Goal: Task Accomplishment & Management: Manage account settings

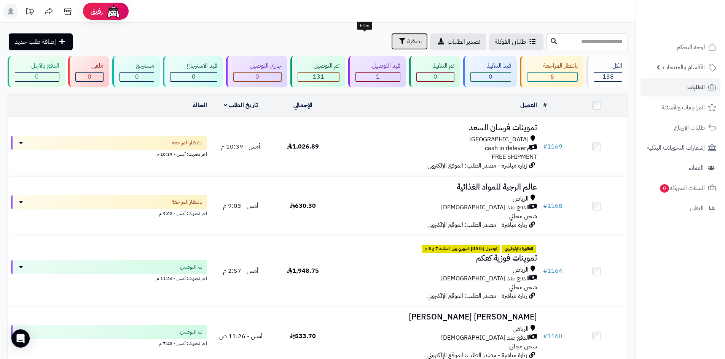
click at [391, 39] on button "تصفية" at bounding box center [409, 41] width 37 height 17
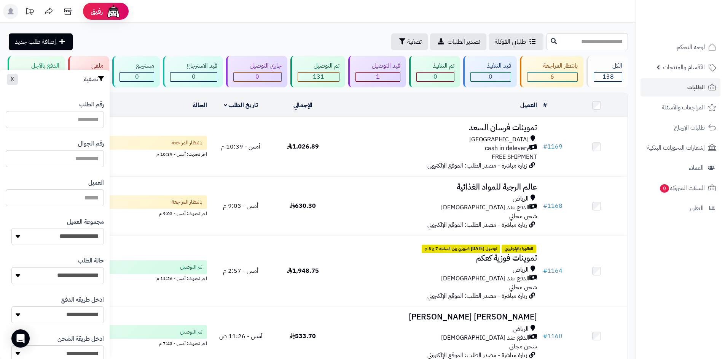
click at [724, 246] on nav "لوحة التحكم الأقسام والمنتجات المنتجات الأقسام الماركات مواصفات المنتجات مواصفا…" at bounding box center [679, 189] width 89 height 359
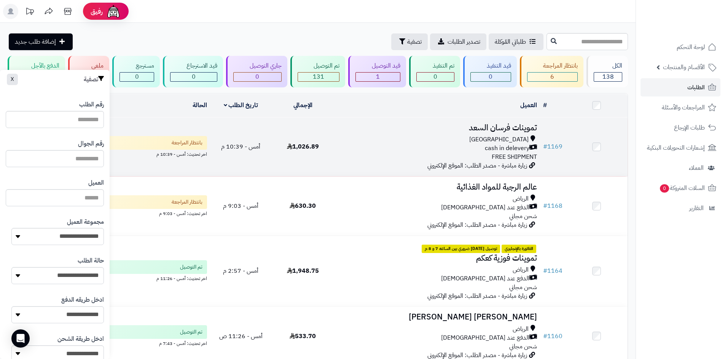
click at [410, 147] on div "cash in delevery" at bounding box center [437, 148] width 200 height 9
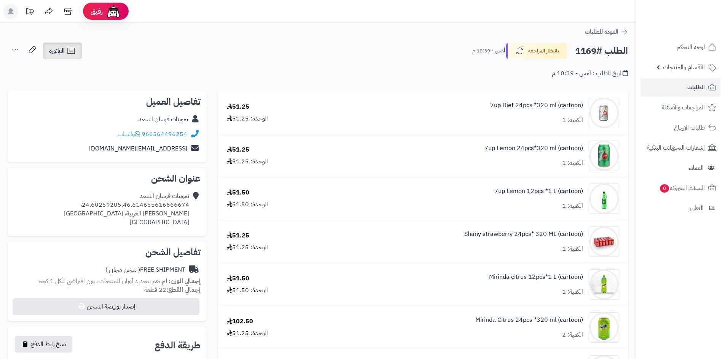
click at [64, 48] on span "الفاتورة" at bounding box center [57, 50] width 16 height 9
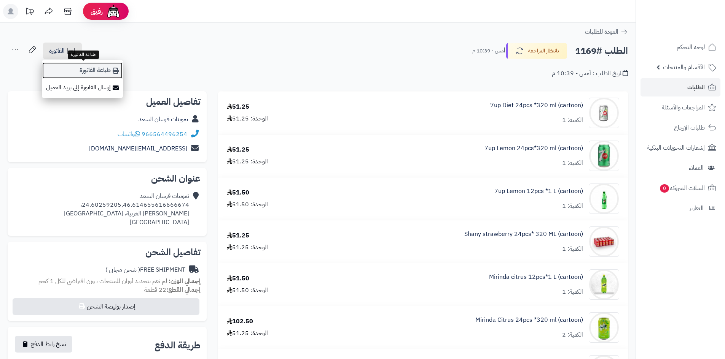
click at [106, 67] on link "طباعة الفاتورة" at bounding box center [82, 70] width 81 height 17
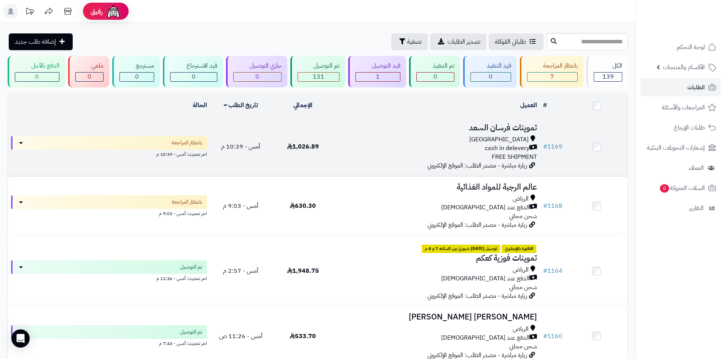
click at [369, 162] on td "تموينات فرسان ال[PERSON_NAME] cash in delevery FREE SHIPMENT زيارة مباشرة - مصد…" at bounding box center [437, 147] width 206 height 59
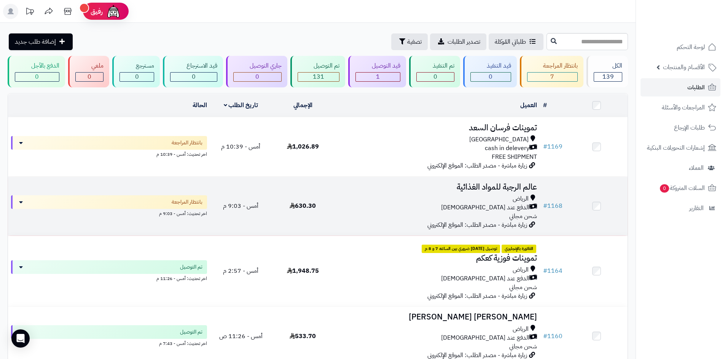
click at [388, 204] on div "الدفع عند [DEMOGRAPHIC_DATA]" at bounding box center [437, 208] width 200 height 9
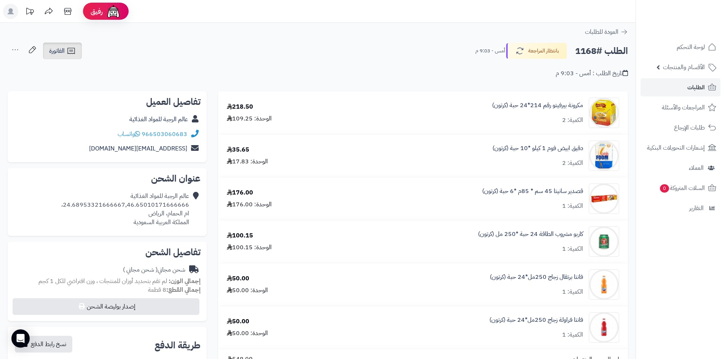
click at [67, 56] on link "الفاتورة" at bounding box center [62, 51] width 39 height 17
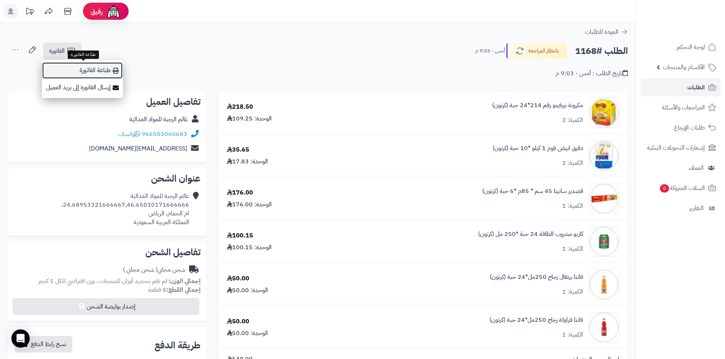
click at [93, 72] on link "طباعة الفاتورة" at bounding box center [82, 70] width 81 height 17
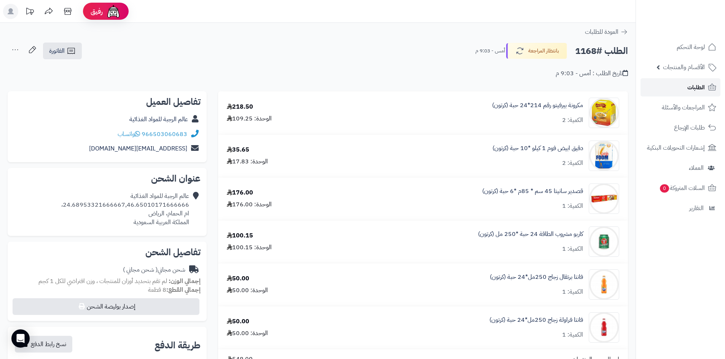
click at [694, 86] on span "الطلبات" at bounding box center [695, 87] width 17 height 11
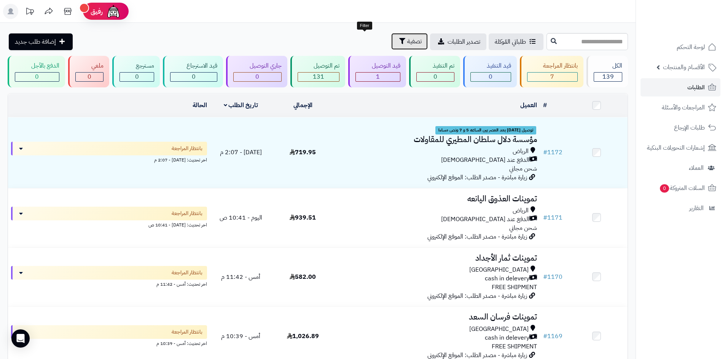
click at [391, 46] on button "تصفية" at bounding box center [409, 41] width 37 height 17
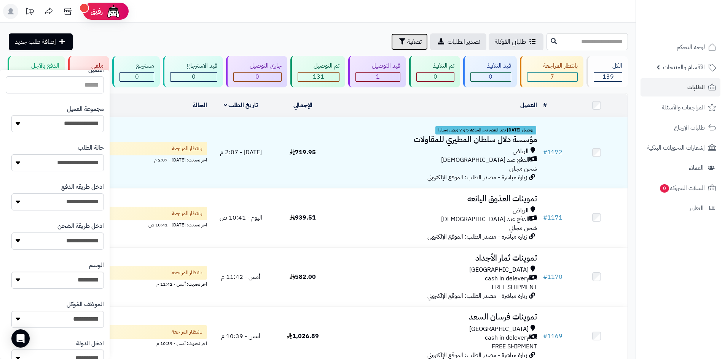
scroll to position [95, 0]
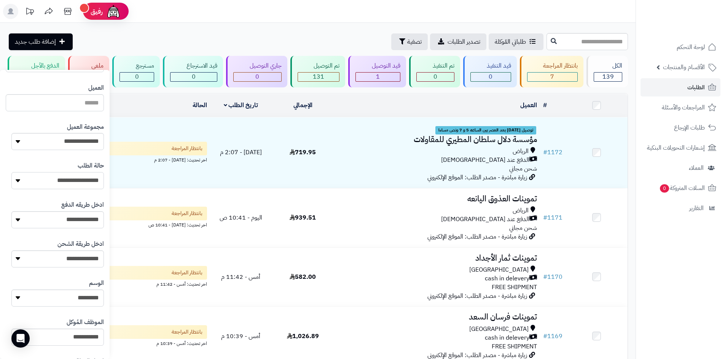
click at [81, 187] on select "**********" at bounding box center [57, 180] width 92 height 17
click at [181, 40] on div "طلباتي المُوكلة تصدير الطلبات تصفية إضافة طلب جديد" at bounding box center [276, 41] width 537 height 17
click at [87, 139] on select "**********" at bounding box center [57, 141] width 92 height 17
select select "*"
click at [11, 133] on select "**********" at bounding box center [57, 141] width 92 height 17
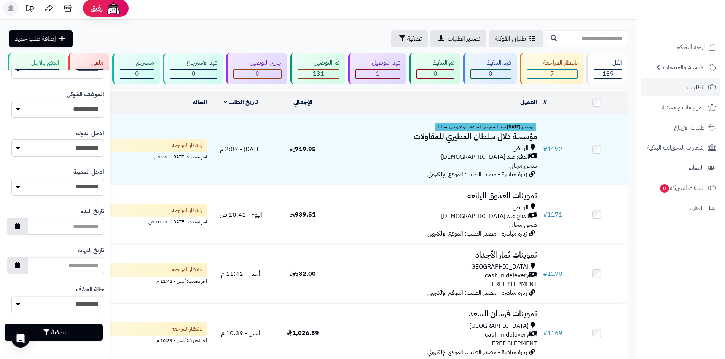
scroll to position [152, 0]
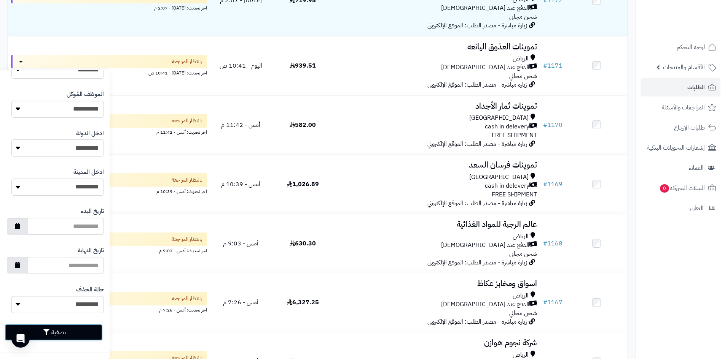
click at [78, 329] on button "تصفية" at bounding box center [54, 332] width 98 height 17
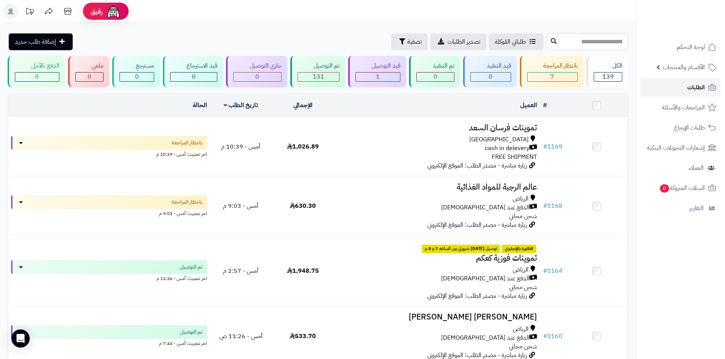
click at [656, 94] on link "الطلبات" at bounding box center [680, 87] width 80 height 18
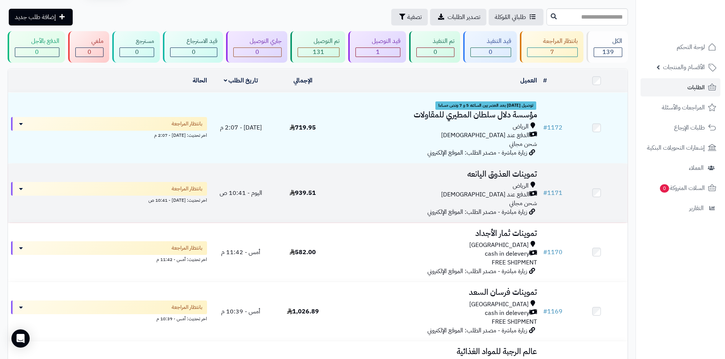
scroll to position [38, 0]
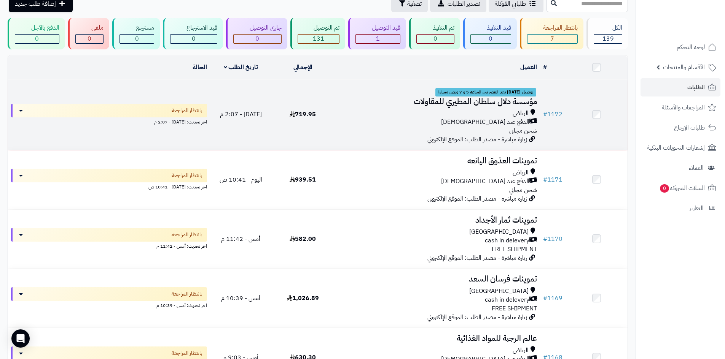
click at [330, 118] on td "719.95" at bounding box center [303, 114] width 62 height 71
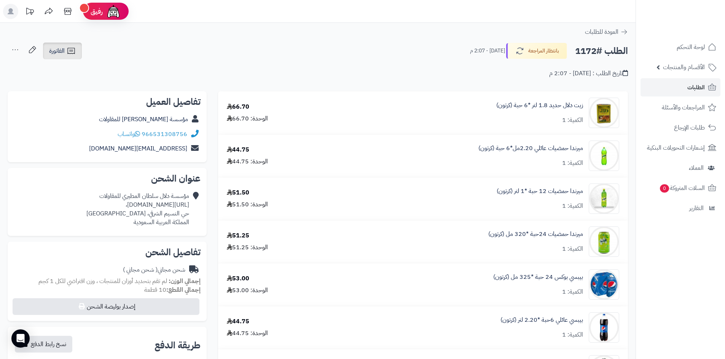
click at [61, 56] on span "الفاتورة" at bounding box center [57, 50] width 16 height 9
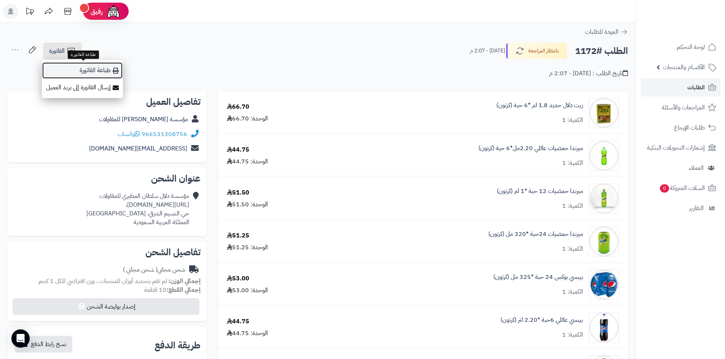
click at [68, 69] on link "طباعة الفاتورة" at bounding box center [82, 70] width 81 height 17
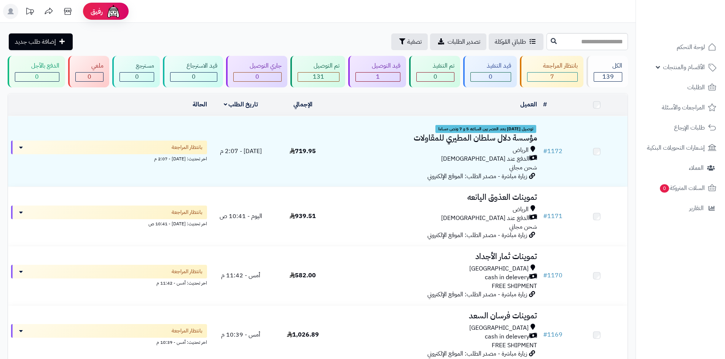
scroll to position [38, 0]
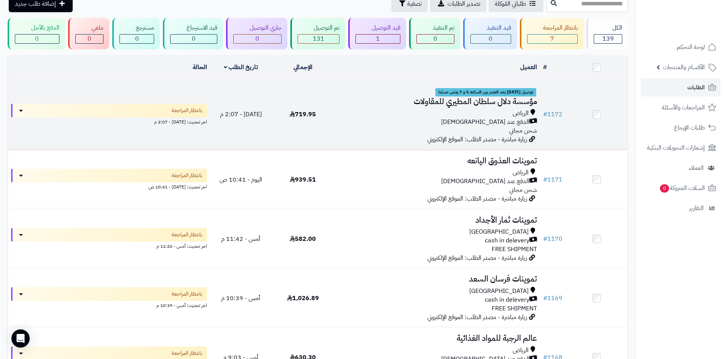
click at [434, 135] on span "زيارة مباشرة - مصدر الطلب: الموقع الإلكتروني" at bounding box center [477, 139] width 100 height 9
click at [397, 124] on div "الدفع عند [DEMOGRAPHIC_DATA]" at bounding box center [437, 122] width 200 height 9
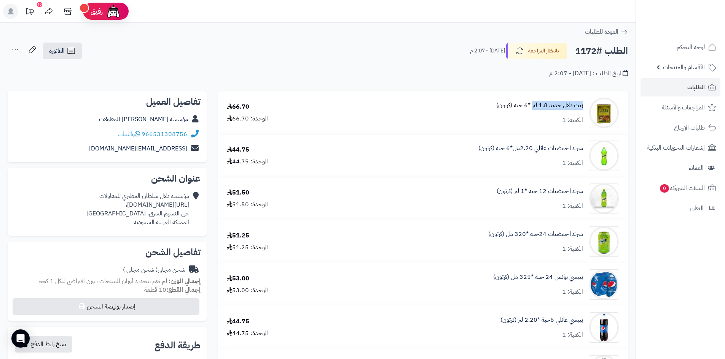
drag, startPoint x: 585, startPoint y: 103, endPoint x: 533, endPoint y: 102, distance: 52.5
click at [533, 102] on div "زيت دلال حديد 1.8 لتر *6 حبة (كرتون) الكمية: 1" at bounding box center [473, 113] width 301 height 30
copy link "زيت دلال حديد 1.8 لتر"
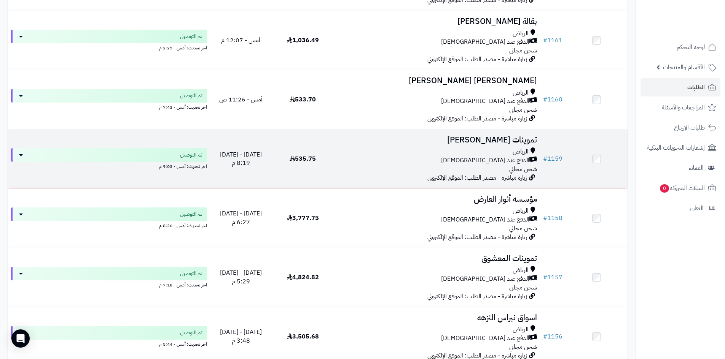
scroll to position [799, 0]
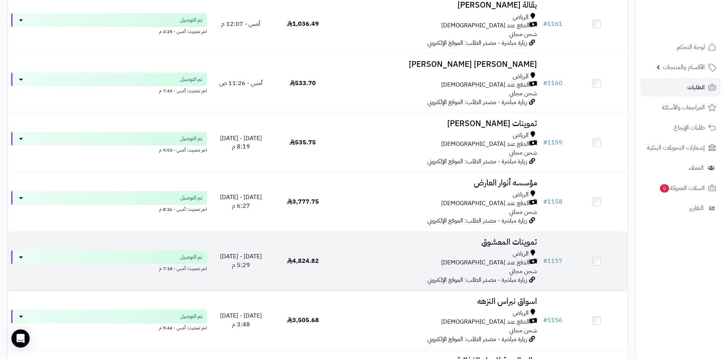
click at [453, 252] on div "الرياض" at bounding box center [437, 254] width 200 height 9
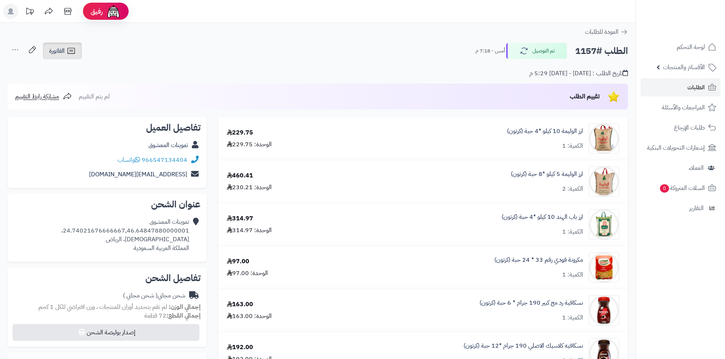
click at [67, 54] on icon at bounding box center [71, 50] width 9 height 9
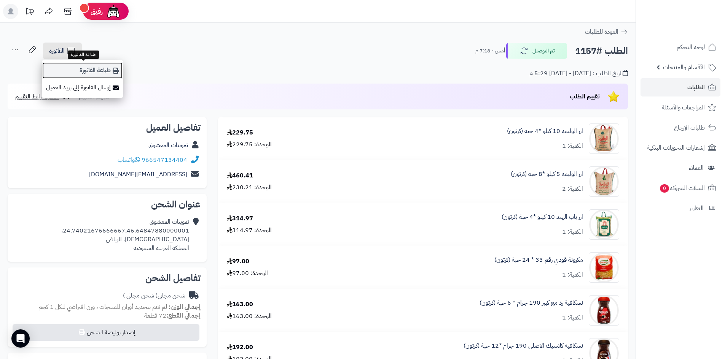
click at [113, 70] on icon at bounding box center [116, 71] width 6 height 6
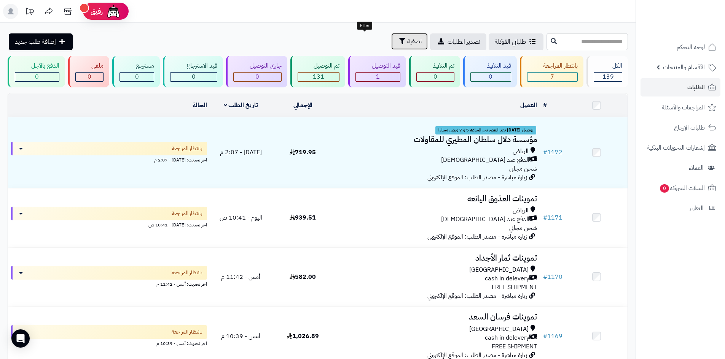
click at [399, 43] on icon "button" at bounding box center [402, 41] width 6 height 6
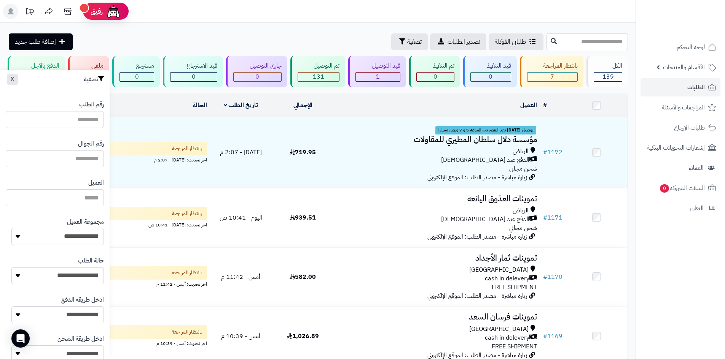
click at [83, 240] on select "**********" at bounding box center [57, 236] width 92 height 17
select select "*"
click at [11, 228] on select "**********" at bounding box center [57, 236] width 92 height 17
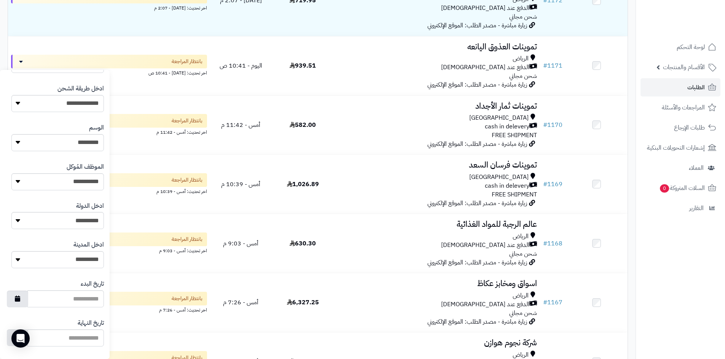
scroll to position [323, 0]
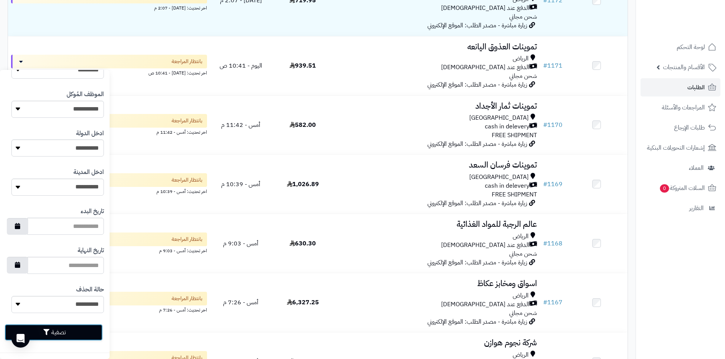
click at [76, 332] on button "تصفية" at bounding box center [54, 332] width 98 height 17
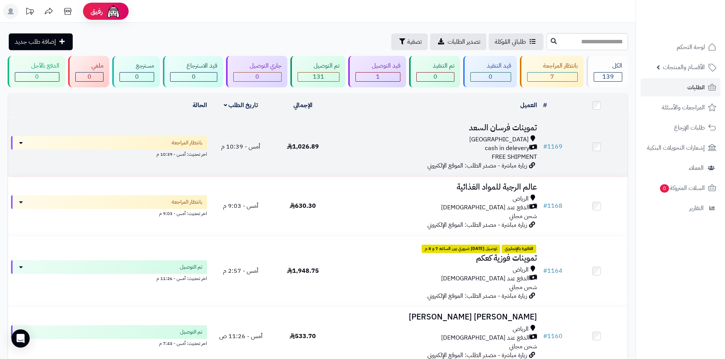
click at [406, 161] on td "تموينات فرسان ال[PERSON_NAME] cash in delevery FREE SHIPMENT زيارة مباشرة - مصد…" at bounding box center [437, 147] width 206 height 59
click at [389, 154] on div "Riyadh cash in delevery FREE SHIPMENT" at bounding box center [437, 148] width 200 height 26
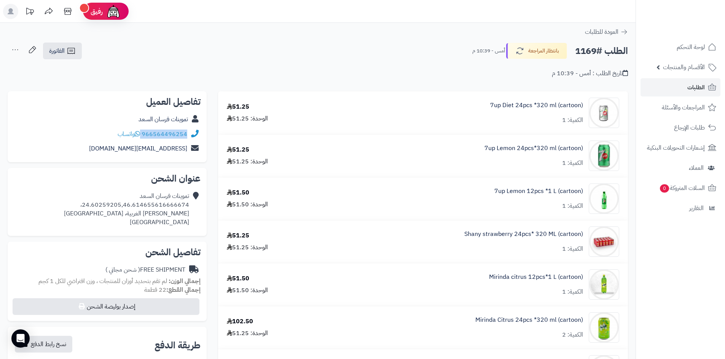
drag, startPoint x: 188, startPoint y: 133, endPoint x: 142, endPoint y: 135, distance: 46.1
click at [142, 135] on div "966564496254 واتساب" at bounding box center [107, 134] width 187 height 15
copy div "966564496254"
drag, startPoint x: 190, startPoint y: 203, endPoint x: 89, endPoint y: 188, distance: 102.3
click at [102, 205] on div "تموينات فرسان السعد 24.60259205,46.614655616666674، [PERSON_NAME] الغربية، [GEO…" at bounding box center [107, 209] width 187 height 41
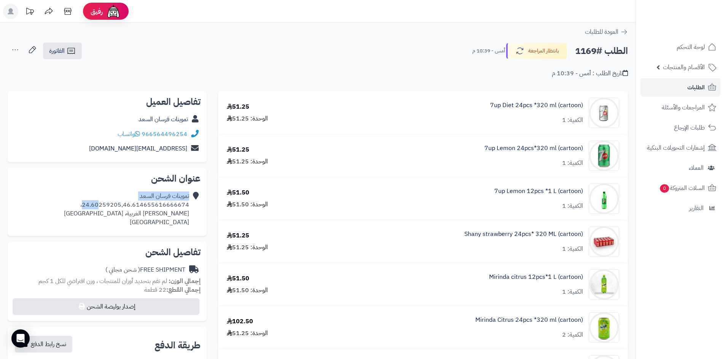
click at [88, 186] on div "عنوان الشحن تموينات فرسان السعد 24.60259205,46.614655616666674، العريجاء الغربي…" at bounding box center [107, 202] width 199 height 68
drag, startPoint x: 188, startPoint y: 206, endPoint x: 87, endPoint y: 205, distance: 100.8
click at [87, 205] on div "تموينات فرسان السعد 24.60259205,46.614655616666674، العريجاء الغربية، Riyadh Sa…" at bounding box center [126, 209] width 125 height 35
copy div "24.60259205,46.614655616666674"
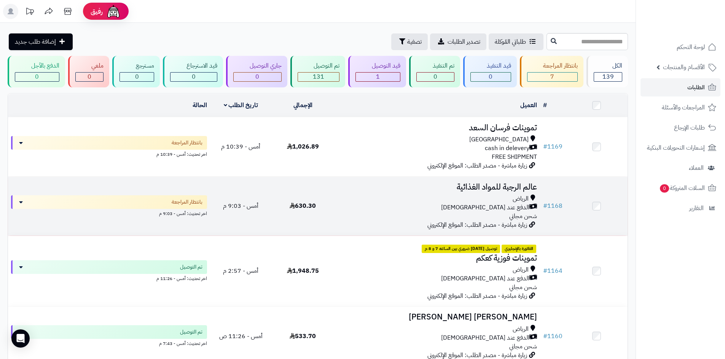
click at [345, 201] on div "الرياض" at bounding box center [437, 199] width 200 height 9
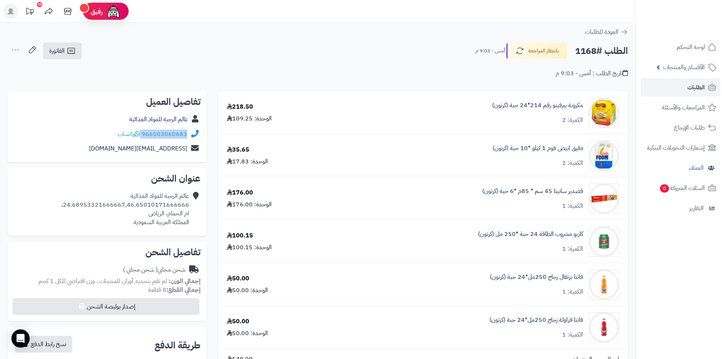
drag, startPoint x: 142, startPoint y: 133, endPoint x: 191, endPoint y: 134, distance: 48.3
click at [191, 134] on div "966503060683 واتساب" at bounding box center [107, 134] width 187 height 15
copy div "966503060683"
click at [683, 87] on link "الطلبات" at bounding box center [680, 87] width 80 height 18
